Goal: Task Accomplishment & Management: Complete application form

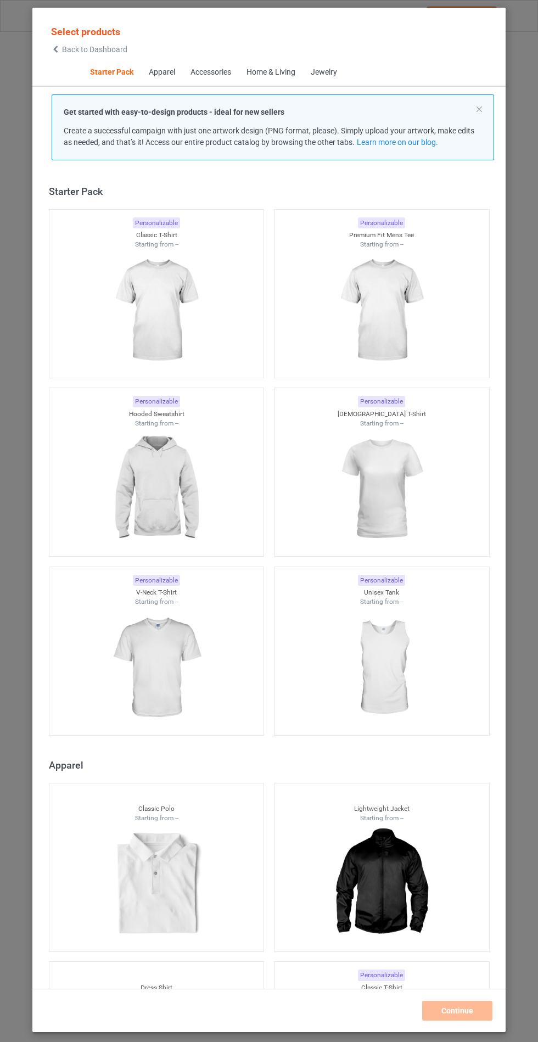
scroll to position [13, 0]
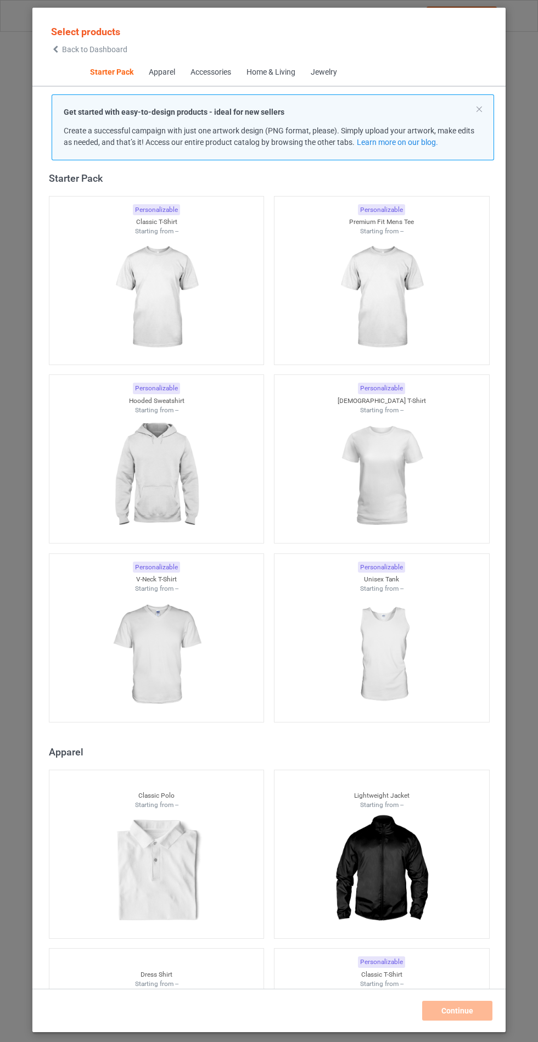
click at [139, 468] on img at bounding box center [156, 475] width 98 height 123
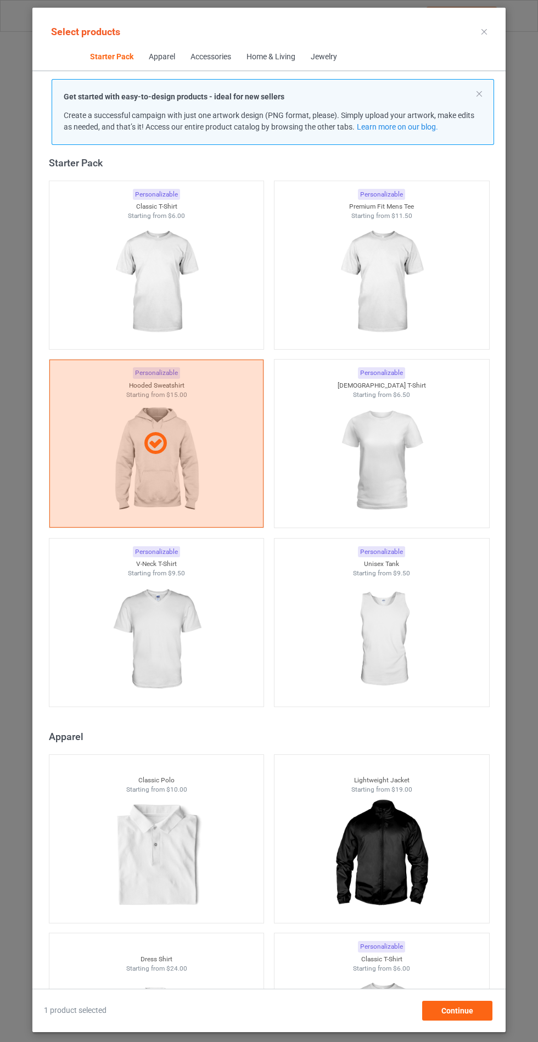
click at [180, 645] on img at bounding box center [156, 639] width 98 height 123
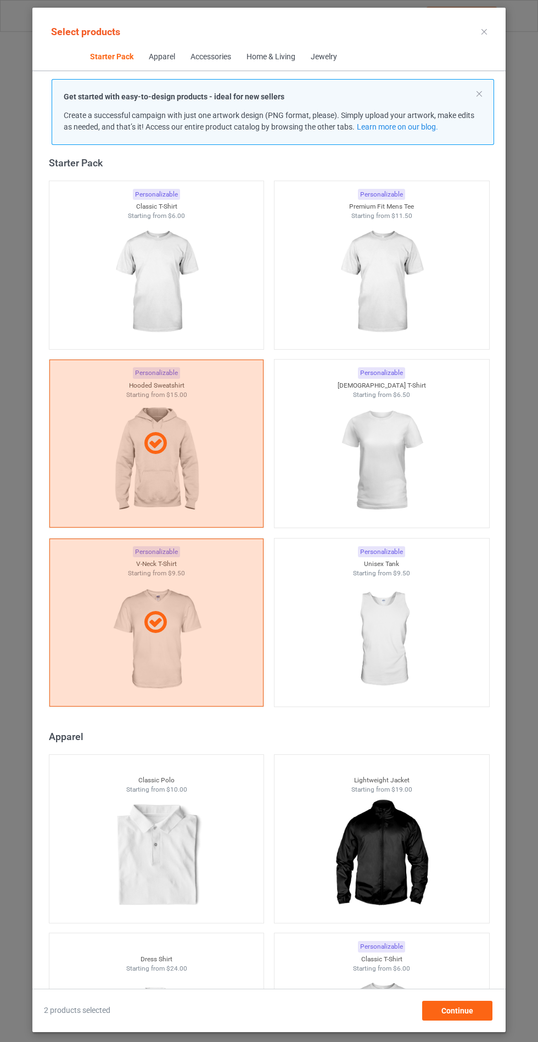
scroll to position [64, 0]
click at [467, 1012] on span "Continue" at bounding box center [457, 1010] width 32 height 9
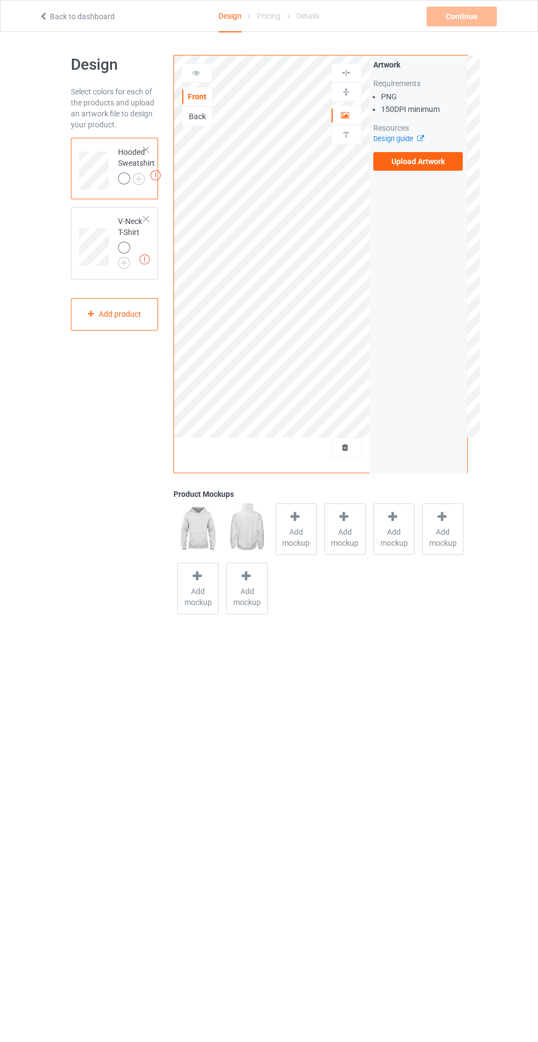
click at [396, 167] on label "Upload Artwork" at bounding box center [418, 161] width 90 height 19
click at [0, 0] on input "Upload Artwork" at bounding box center [0, 0] width 0 height 0
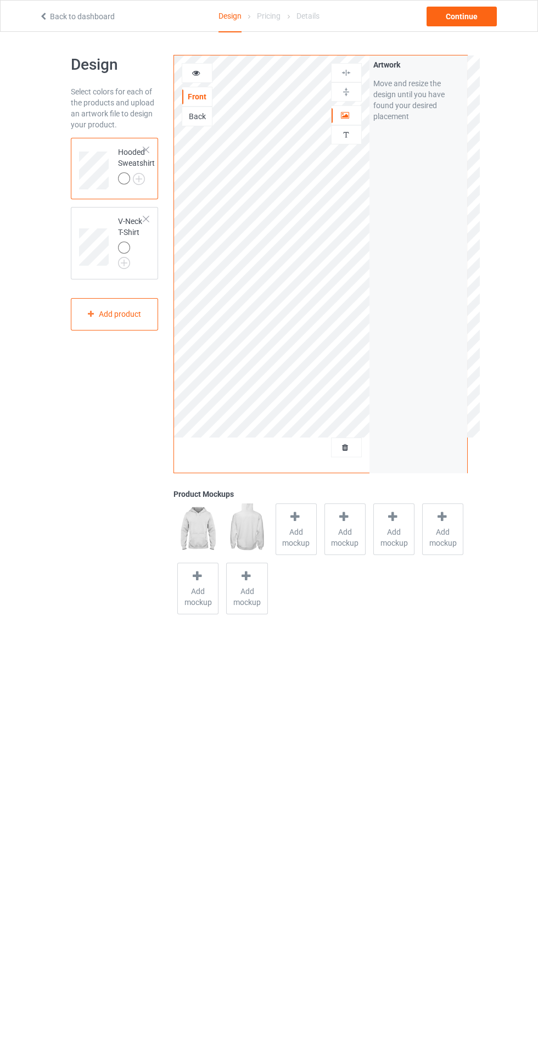
click at [0, 0] on img at bounding box center [0, 0] width 0 height 0
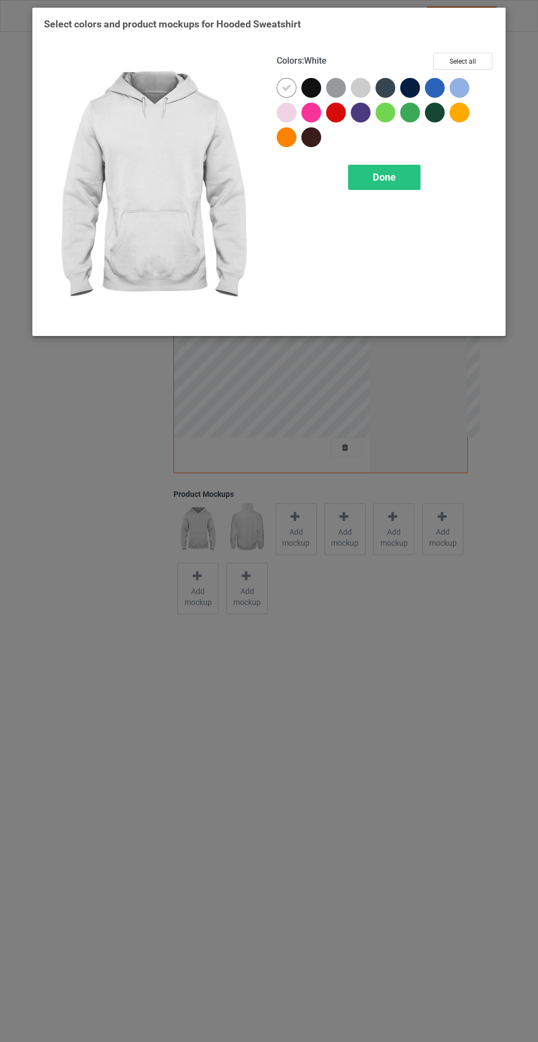
click at [306, 86] on div at bounding box center [311, 88] width 20 height 20
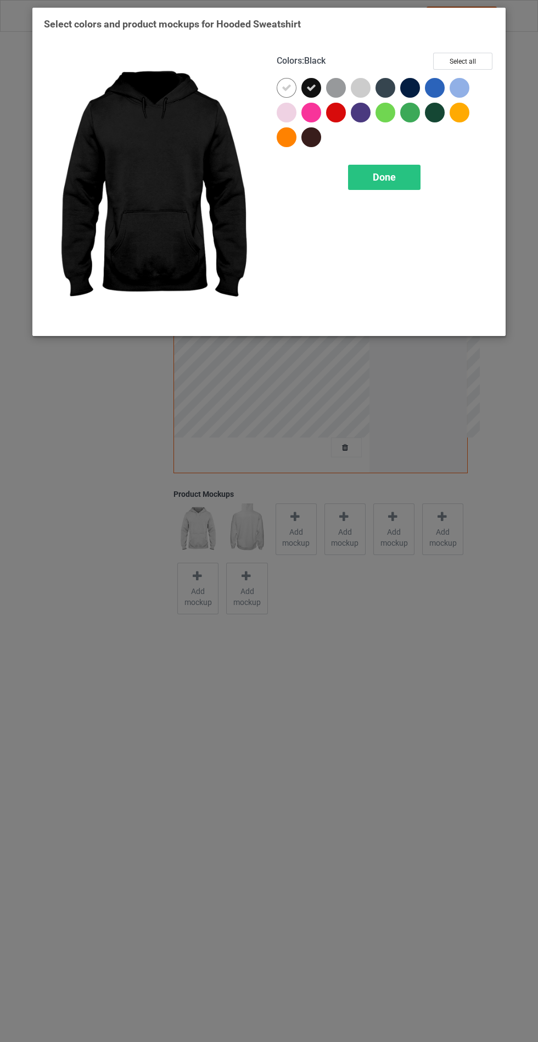
click at [386, 82] on div at bounding box center [385, 88] width 20 height 20
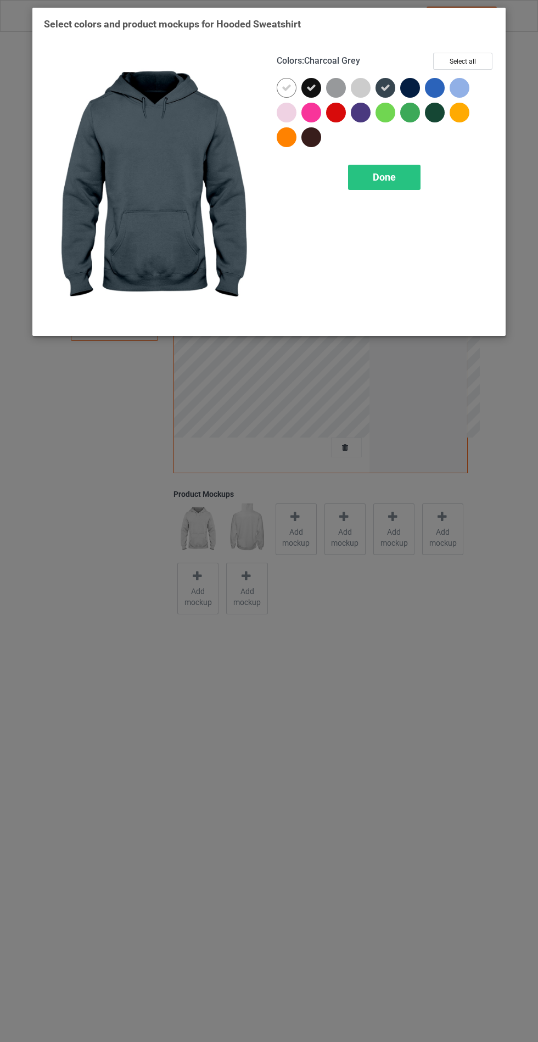
click at [405, 89] on div at bounding box center [410, 88] width 20 height 20
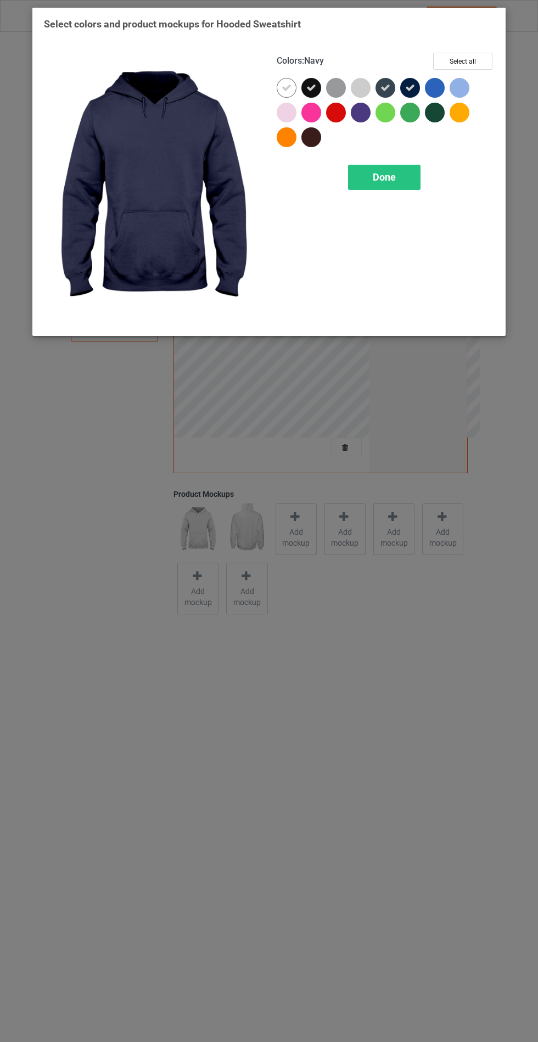
click at [378, 166] on div "Done" at bounding box center [384, 177] width 72 height 25
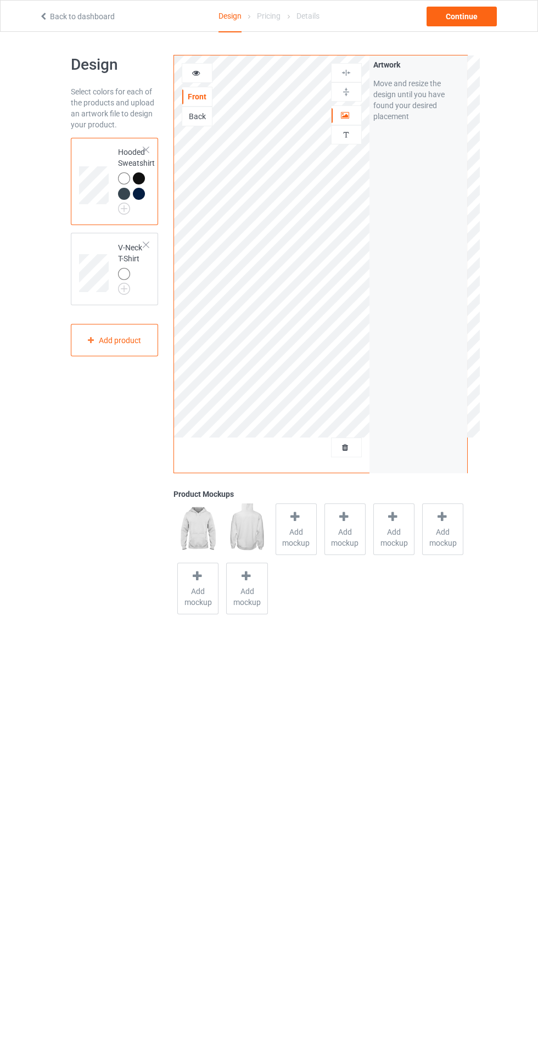
click at [298, 543] on span "Add mockup" at bounding box center [296, 537] width 40 height 22
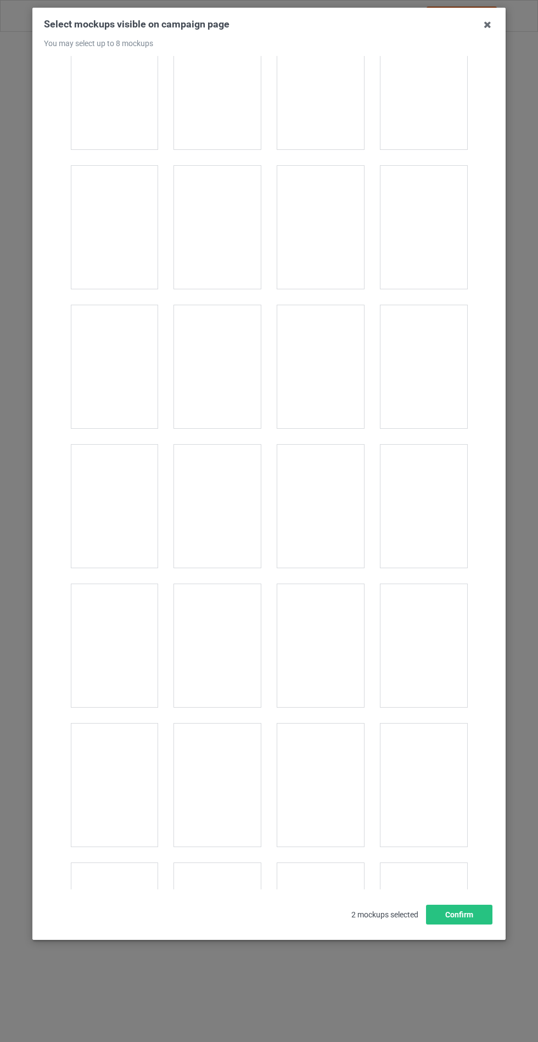
scroll to position [8857, 0]
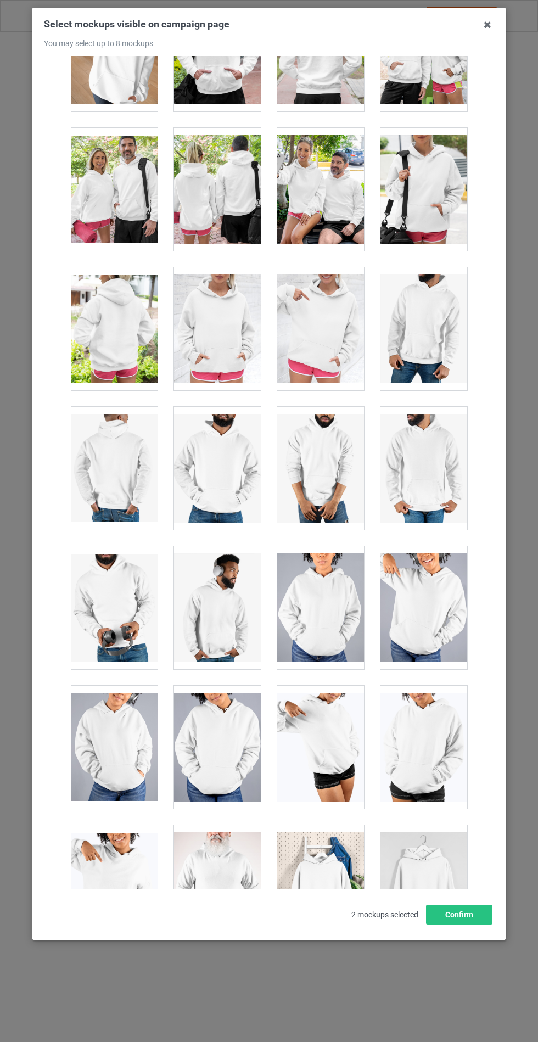
click at [221, 316] on div at bounding box center [217, 328] width 87 height 123
click at [112, 324] on div at bounding box center [114, 328] width 87 height 123
click at [229, 308] on div at bounding box center [217, 328] width 87 height 123
click at [457, 924] on button "Confirm" at bounding box center [459, 914] width 66 height 20
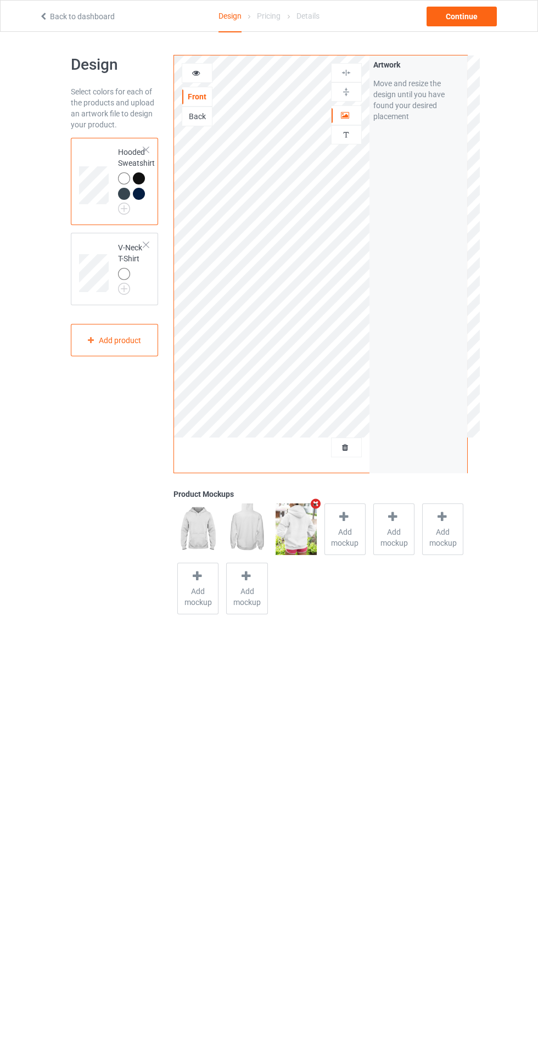
click at [193, 117] on div "Back" at bounding box center [197, 116] width 30 height 11
click at [413, 161] on label "Upload Artwork" at bounding box center [418, 161] width 90 height 19
click at [0, 0] on input "Upload Artwork" at bounding box center [0, 0] width 0 height 0
click at [89, 238] on td at bounding box center [95, 269] width 33 height 64
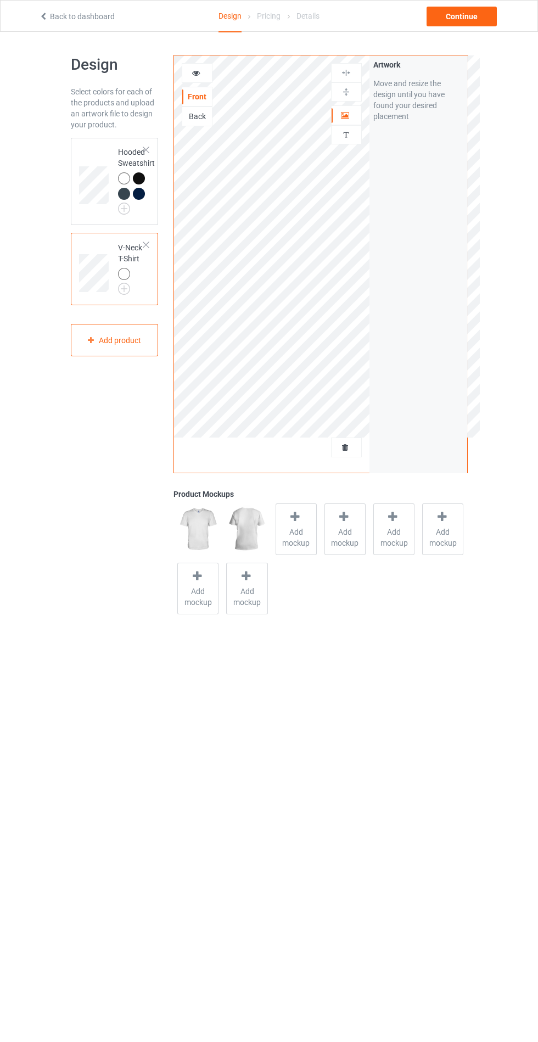
click at [0, 0] on img at bounding box center [0, 0] width 0 height 0
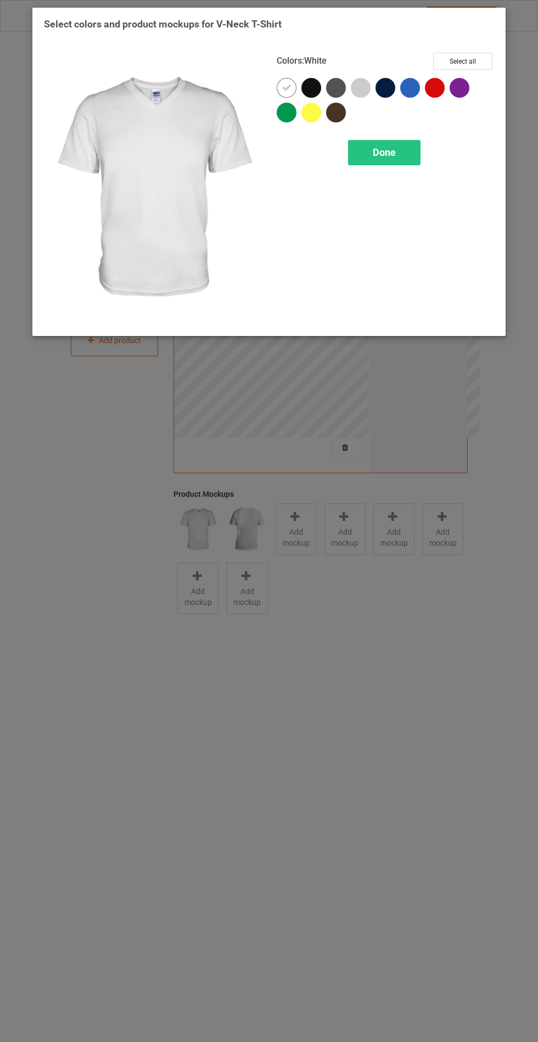
click at [313, 88] on div at bounding box center [311, 88] width 20 height 20
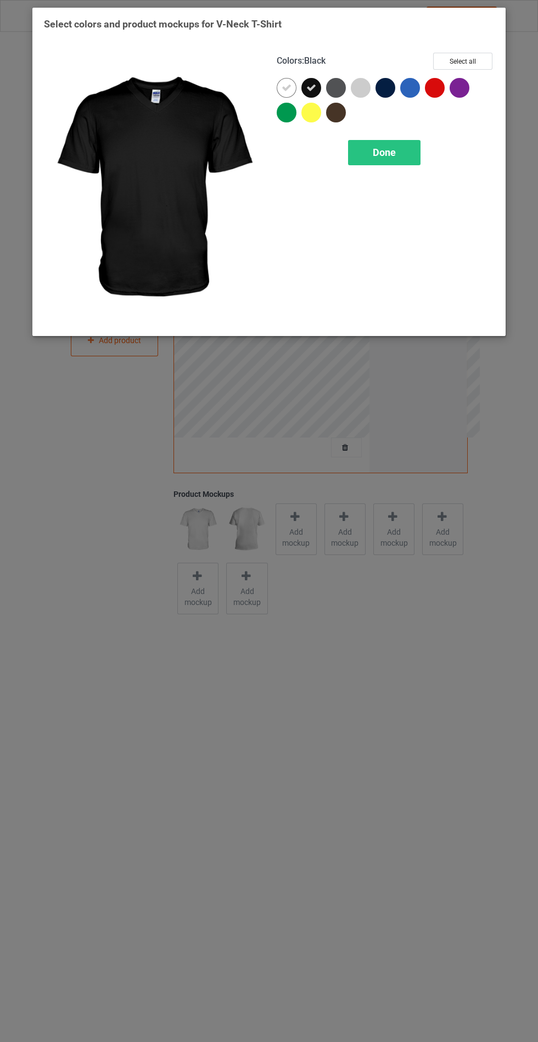
click at [338, 89] on div at bounding box center [336, 88] width 20 height 20
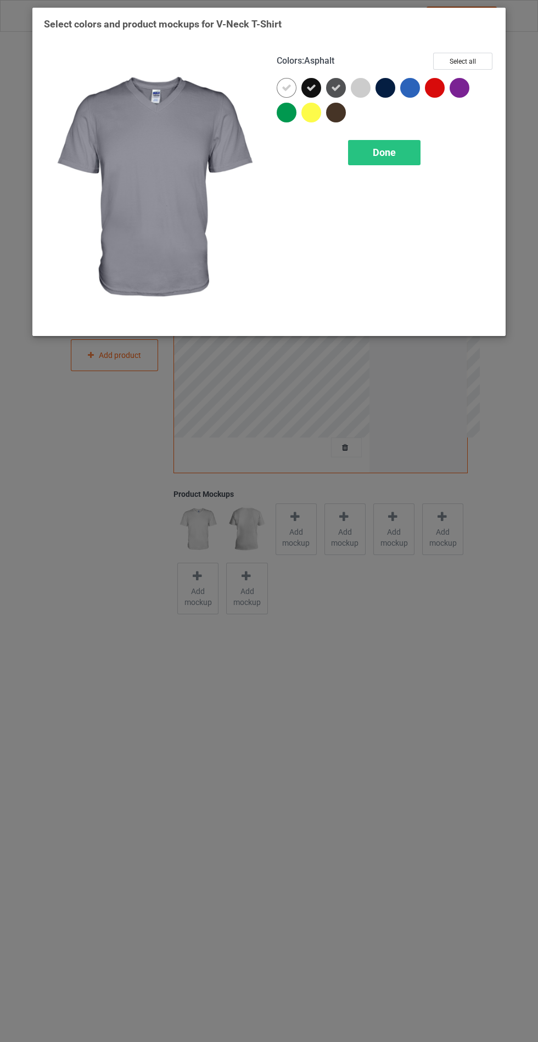
click at [384, 87] on div at bounding box center [385, 88] width 20 height 20
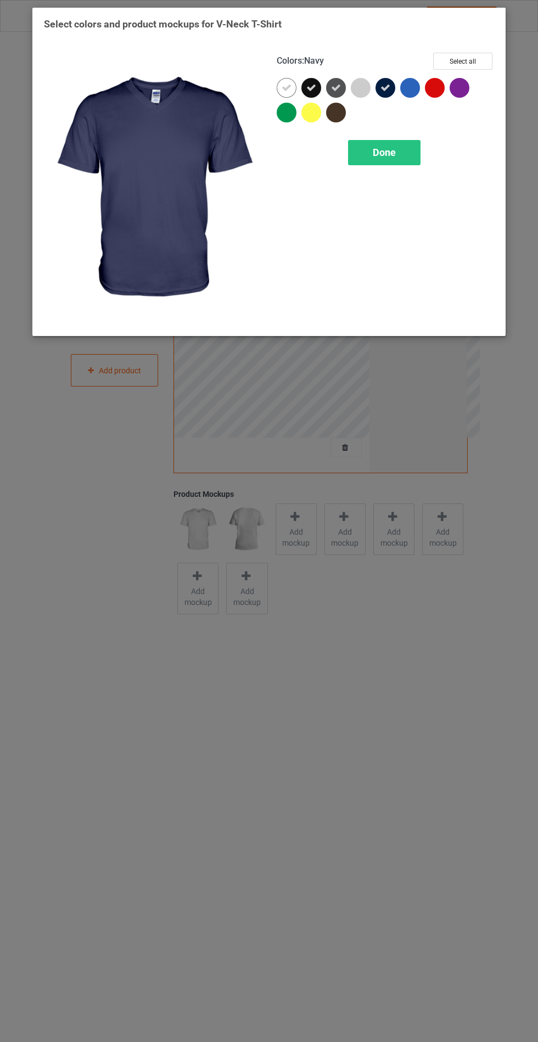
click at [374, 147] on span "Done" at bounding box center [384, 153] width 23 height 12
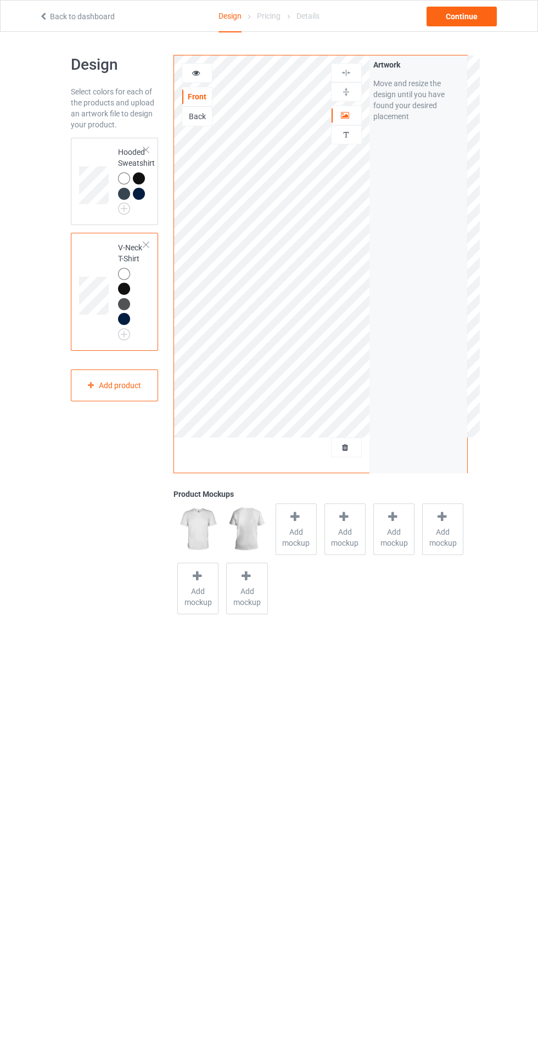
click at [297, 543] on span "Add mockup" at bounding box center [296, 537] width 40 height 22
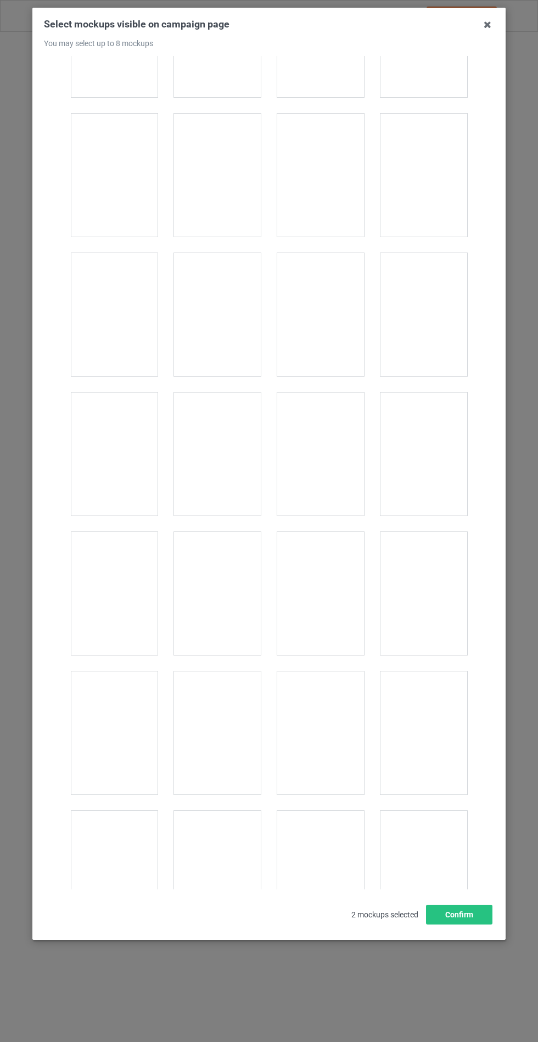
scroll to position [1479, 0]
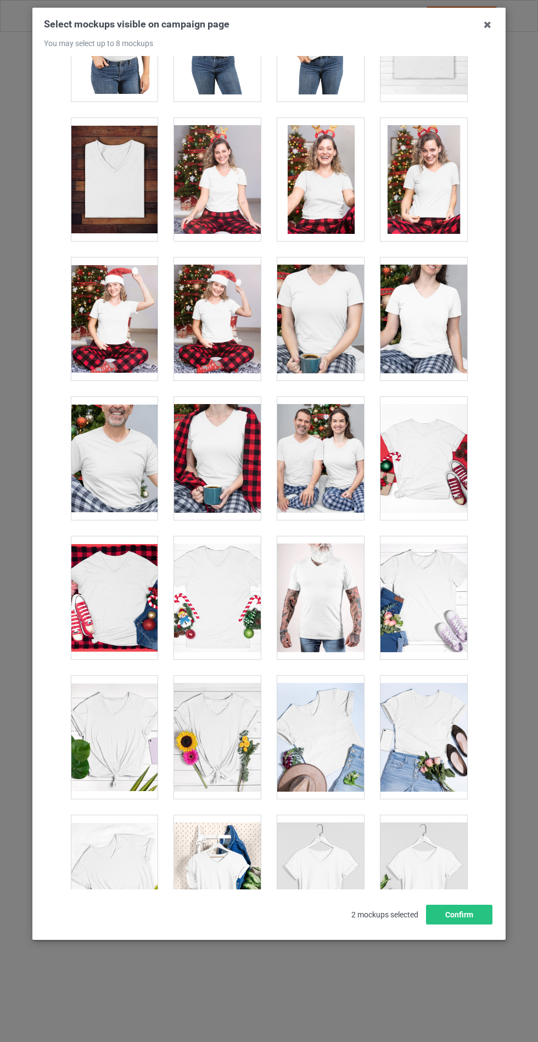
click at [437, 595] on div at bounding box center [423, 597] width 87 height 123
click at [420, 882] on div at bounding box center [423, 876] width 87 height 123
click at [454, 924] on button "Confirm" at bounding box center [459, 914] width 66 height 20
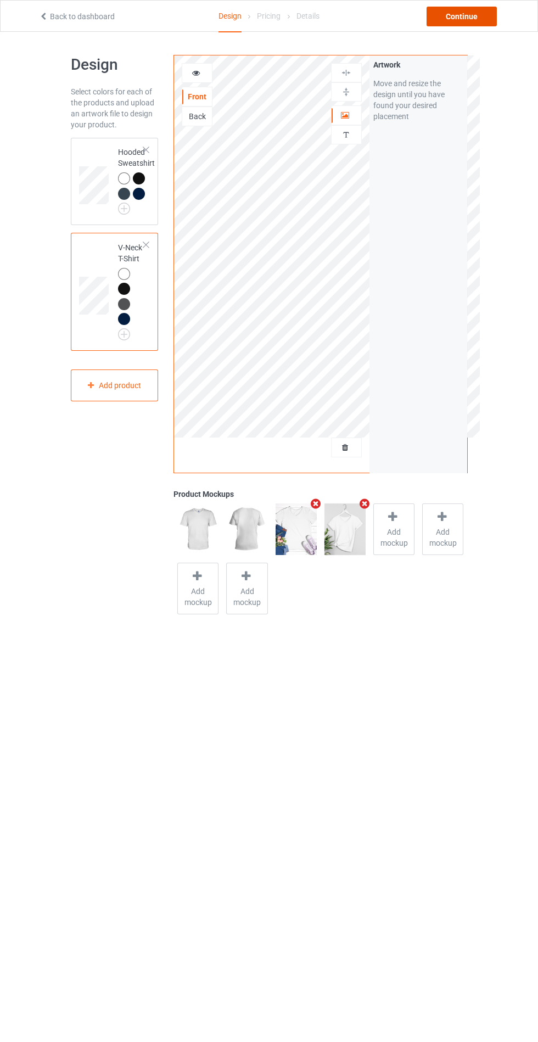
click at [453, 20] on div "Continue" at bounding box center [461, 17] width 70 height 20
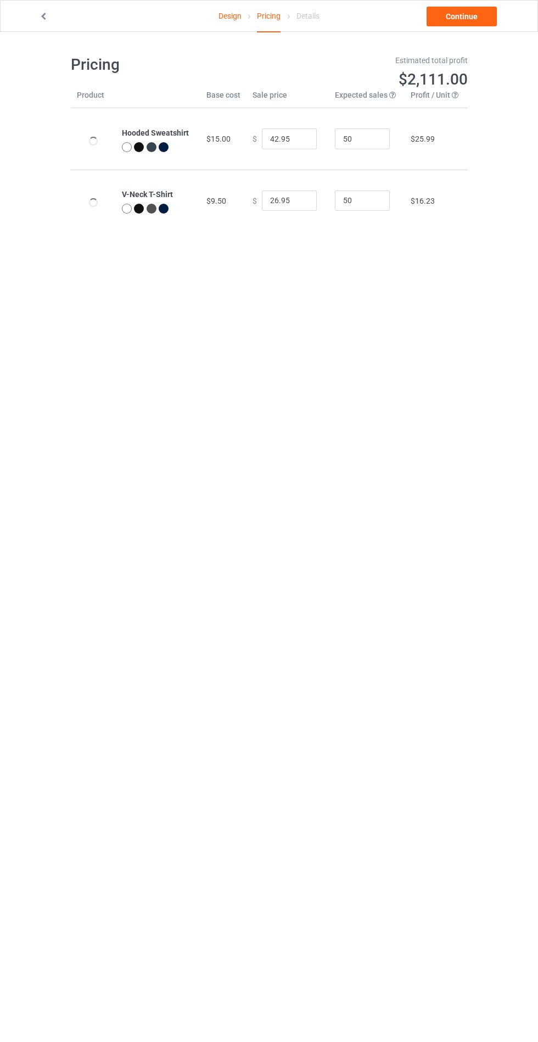
type input "46.95"
type input "30.95"
click at [455, 18] on link "Continue" at bounding box center [461, 17] width 70 height 20
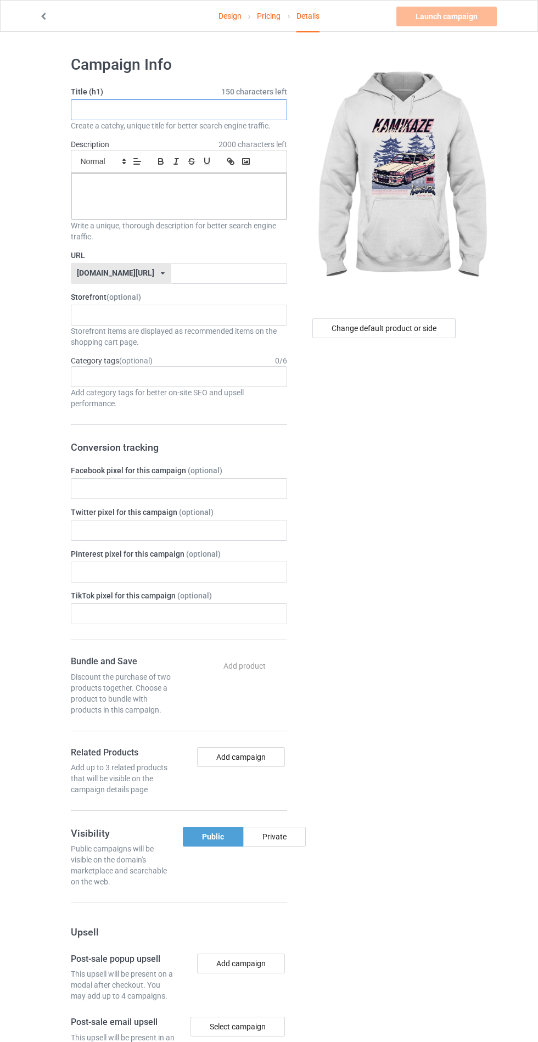
click at [107, 109] on input "text" at bounding box center [179, 109] width 216 height 21
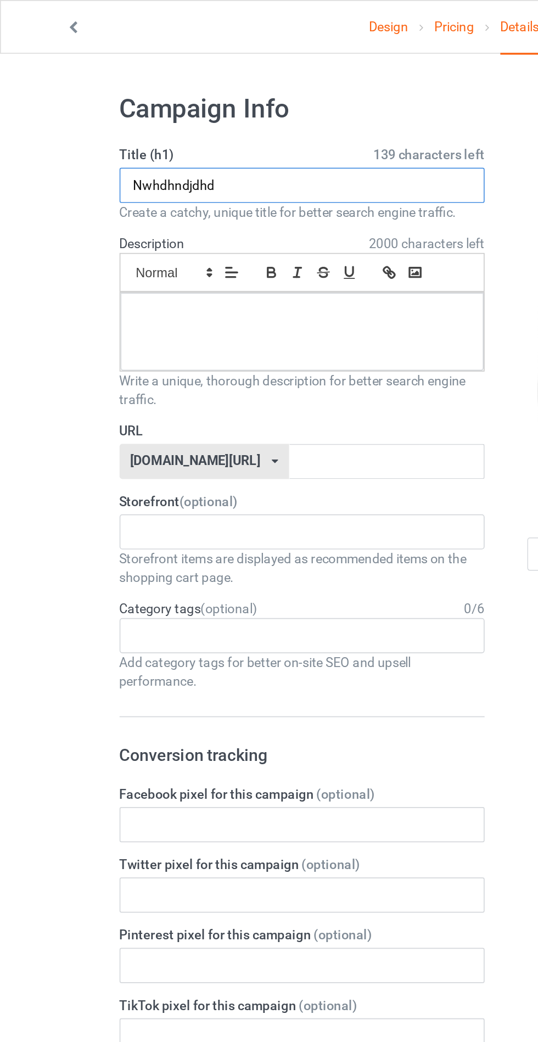
type input "Nwhdhndjdhd"
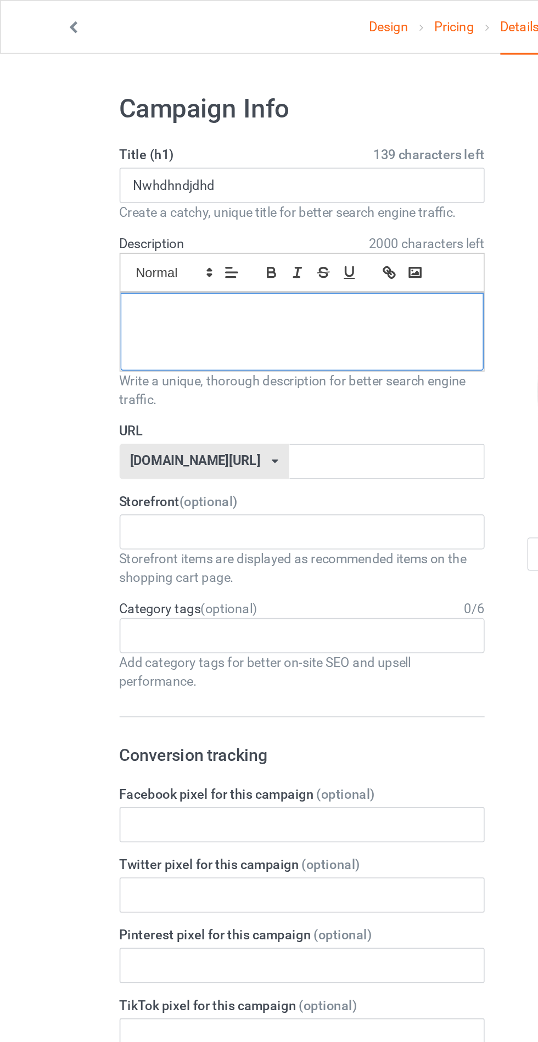
click at [236, 194] on div at bounding box center [178, 196] width 215 height 46
click at [230, 275] on input "text" at bounding box center [229, 273] width 116 height 21
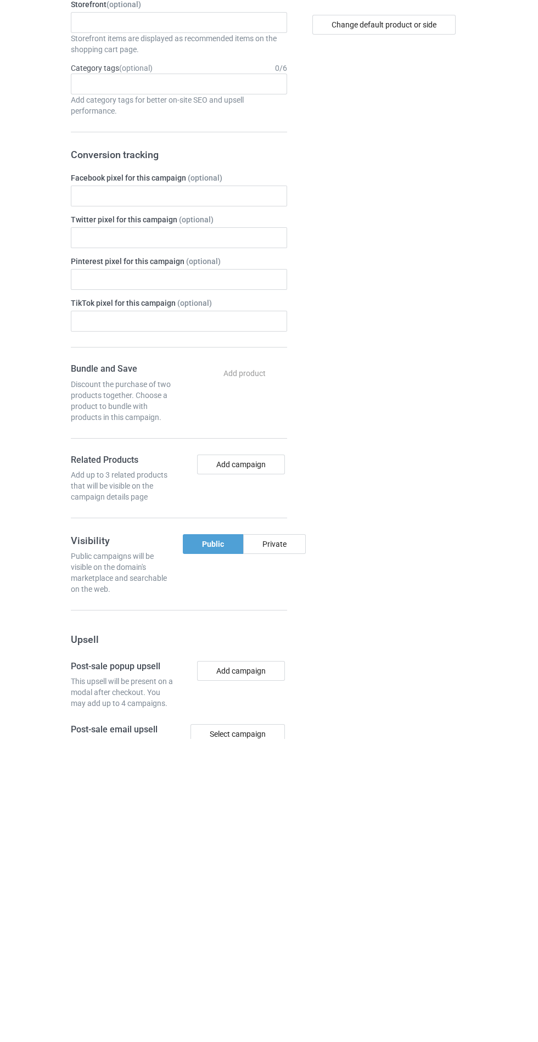
click at [291, 852] on div "Private" at bounding box center [274, 847] width 63 height 20
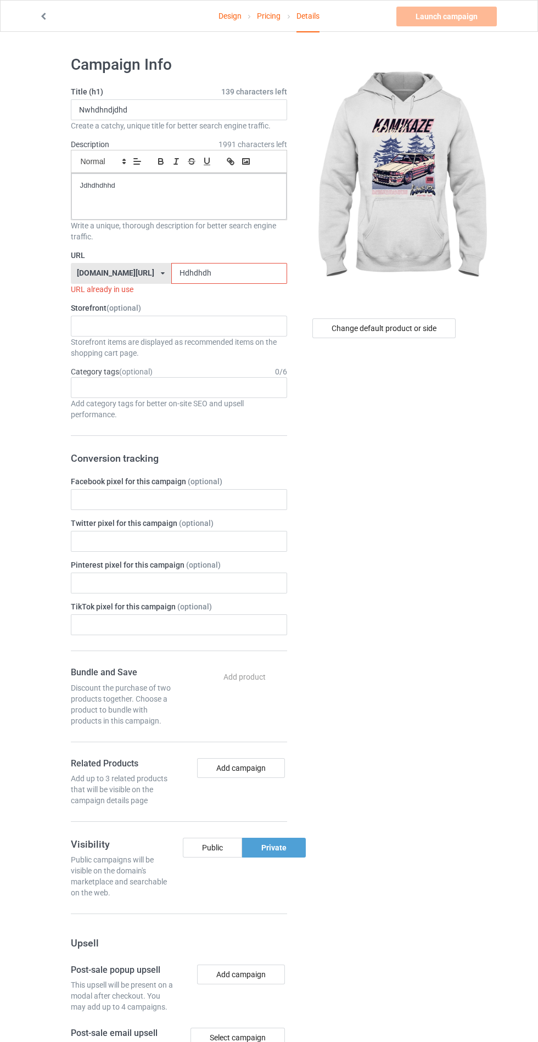
click at [405, 640] on div "Change default product or side" at bounding box center [385, 672] width 181 height 1250
click at [216, 272] on input "Hdhdhdh" at bounding box center [229, 273] width 116 height 21
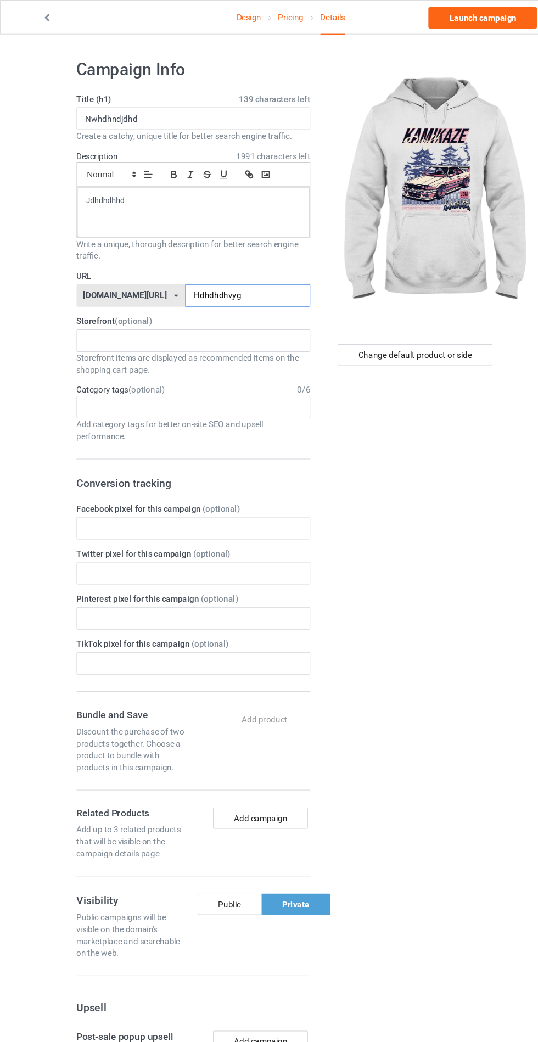
type input "Hdhdhdhvyg"
click at [415, 487] on div "Change default product or side" at bounding box center [385, 666] width 181 height 1239
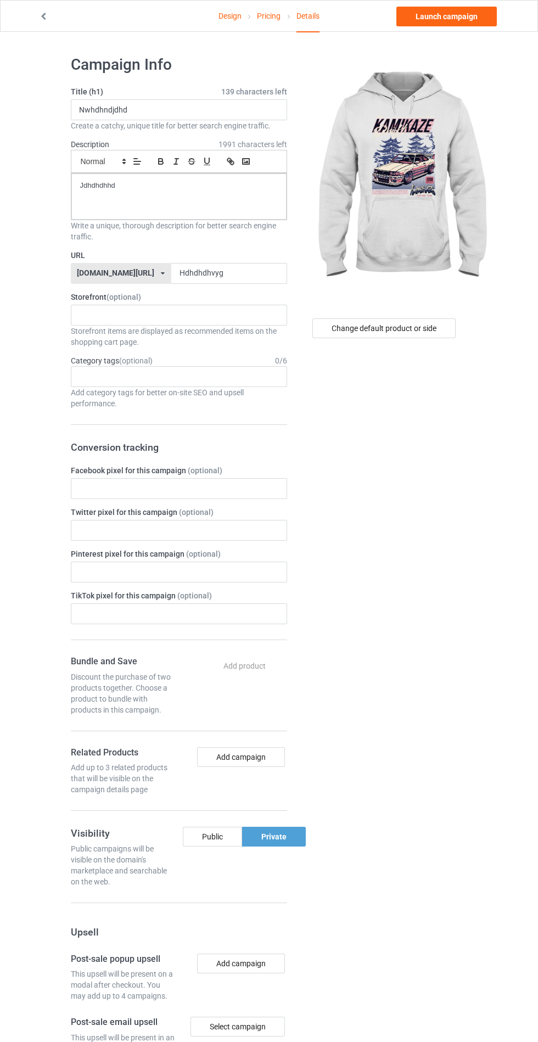
scroll to position [3, 0]
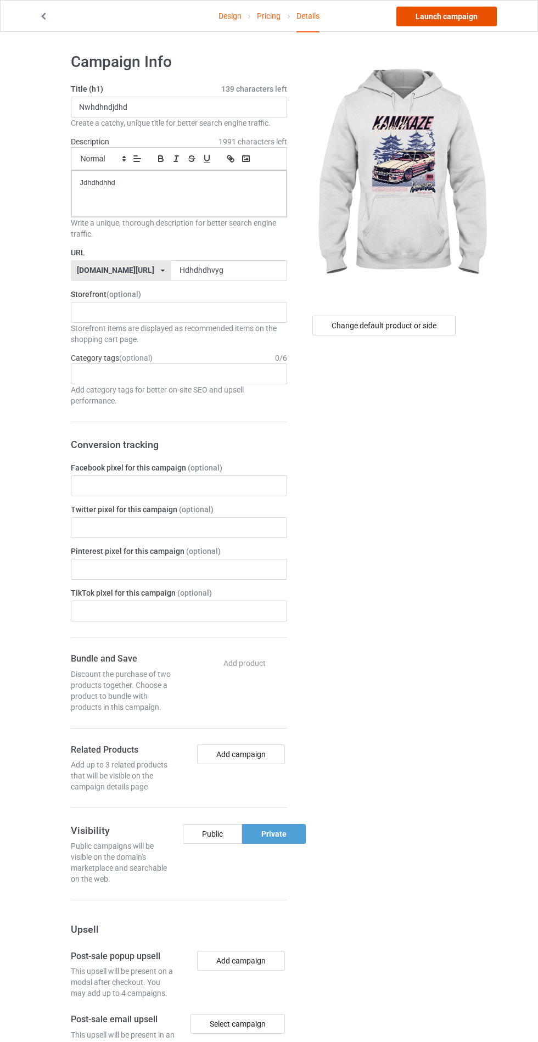
click at [423, 20] on link "Launch campaign" at bounding box center [446, 17] width 100 height 20
